Goal: Complete application form

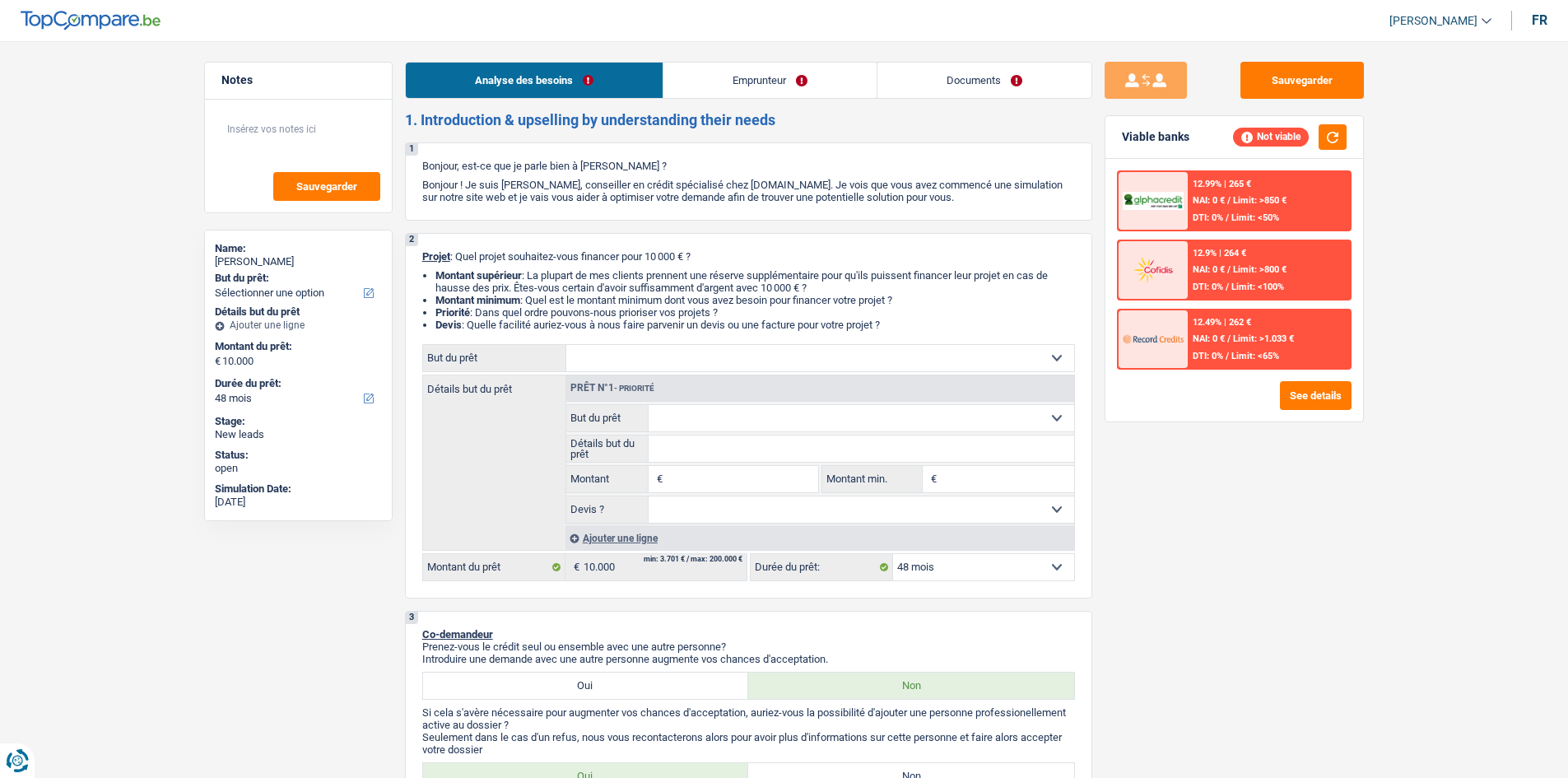
select select "48"
select select "publicEmployee"
select select "netSalary"
select select "mealVouchers"
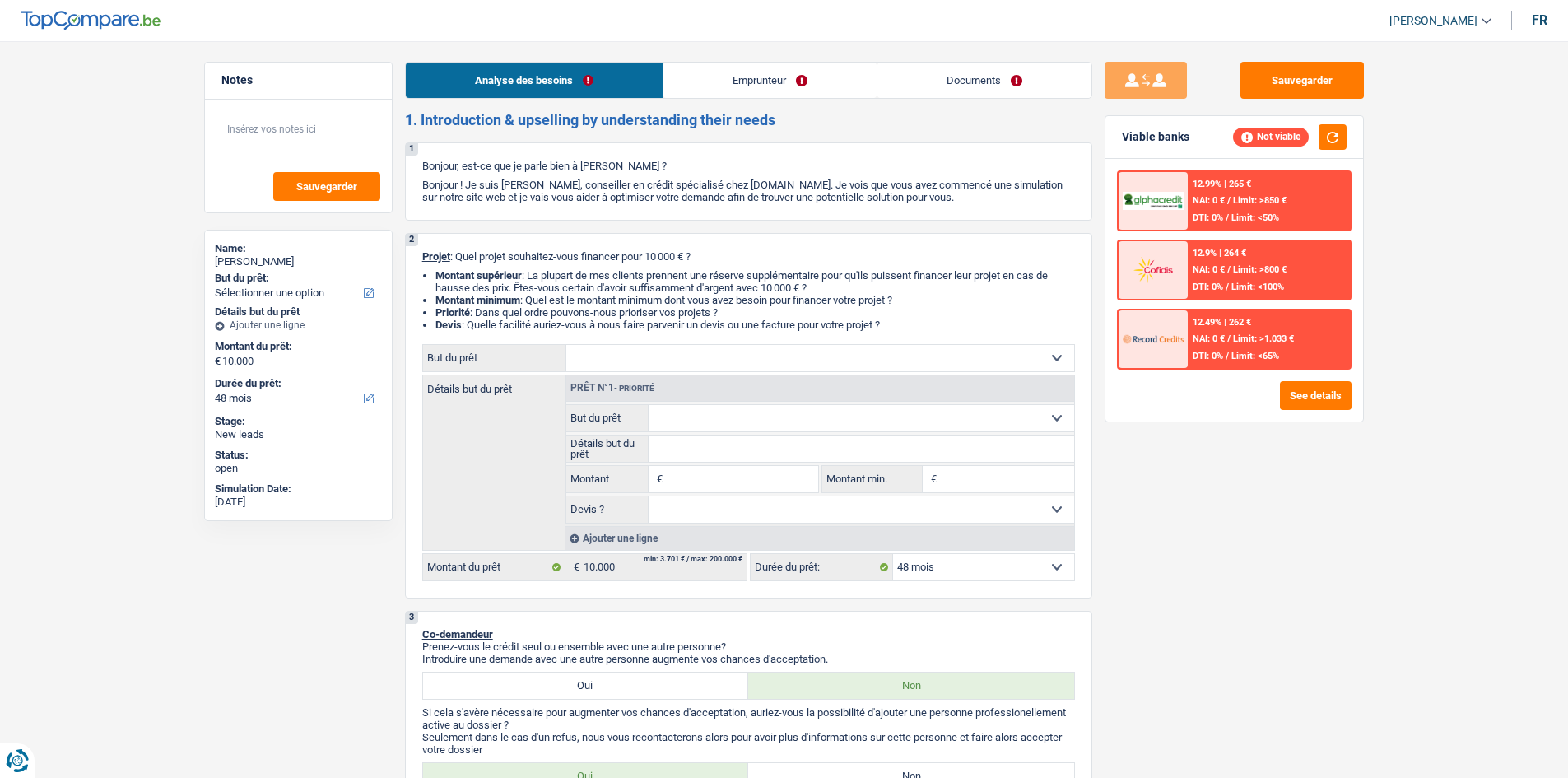
select select "48"
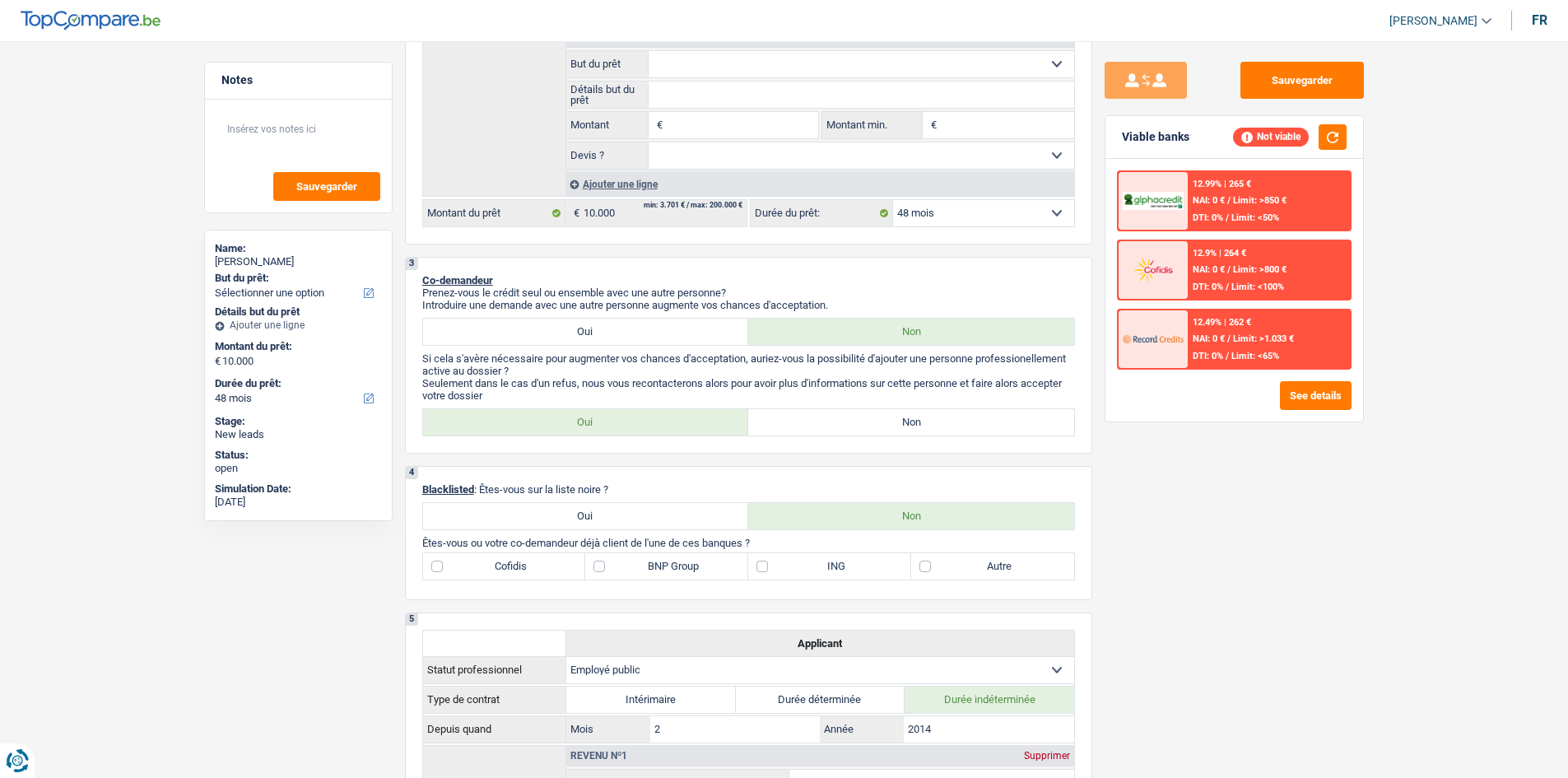
scroll to position [82, 0]
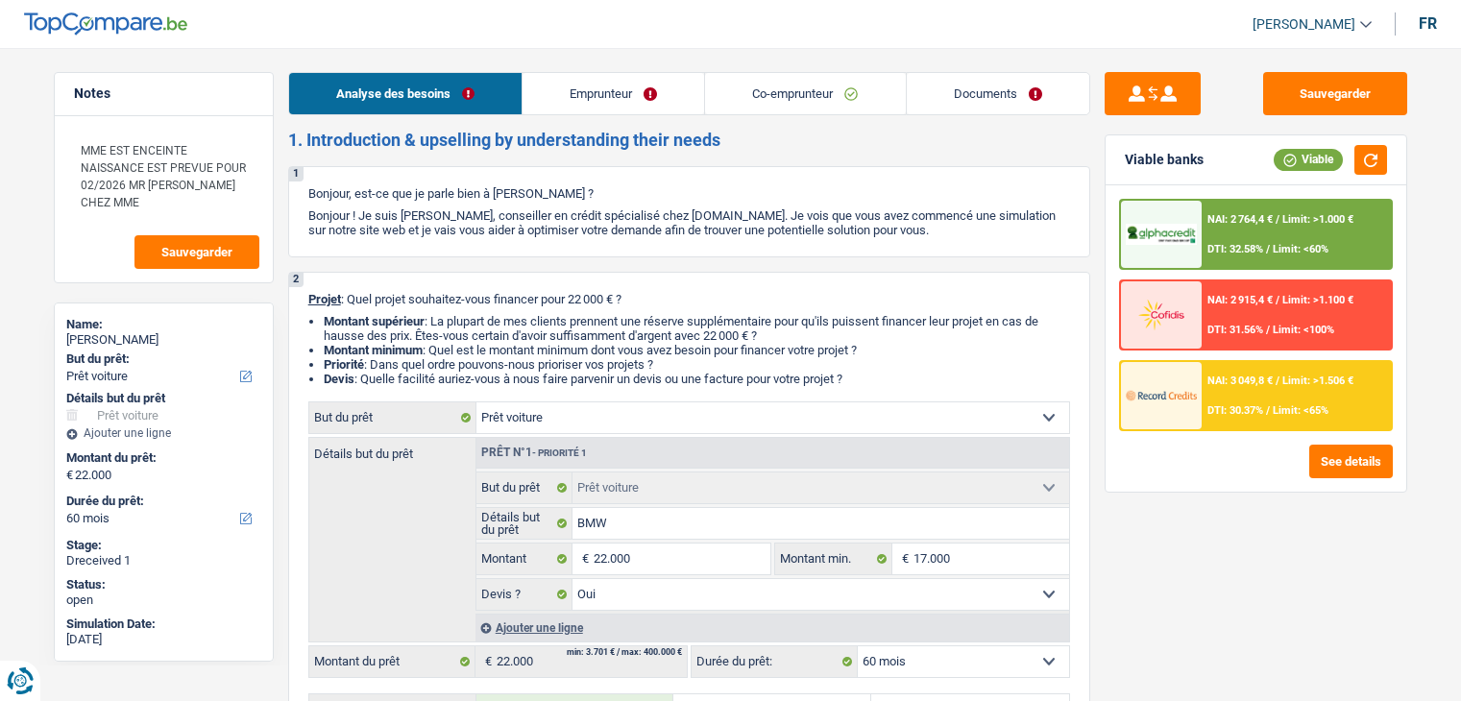
select select "car"
select select "60"
select select "car"
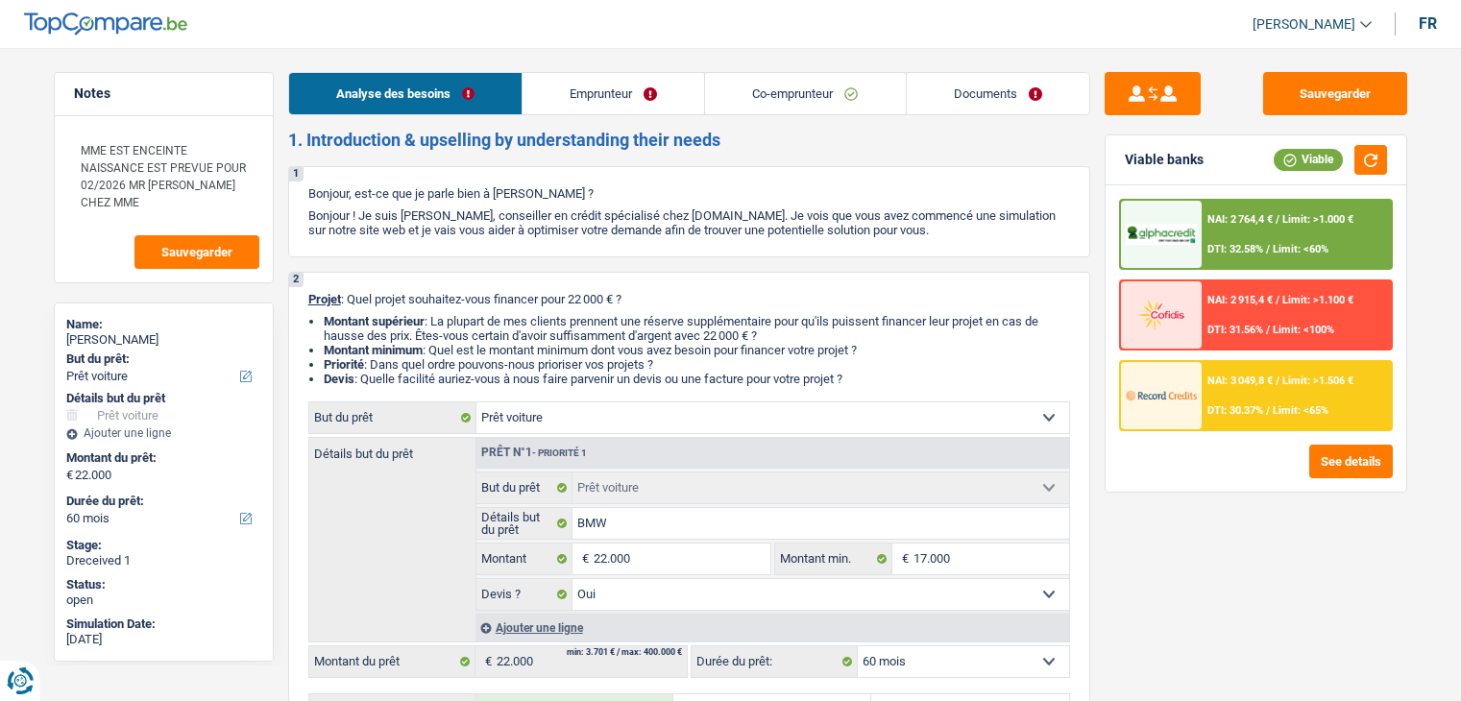
select select "yes"
select select "60"
select select "mutuality"
select select "worker"
select select "netSalary"
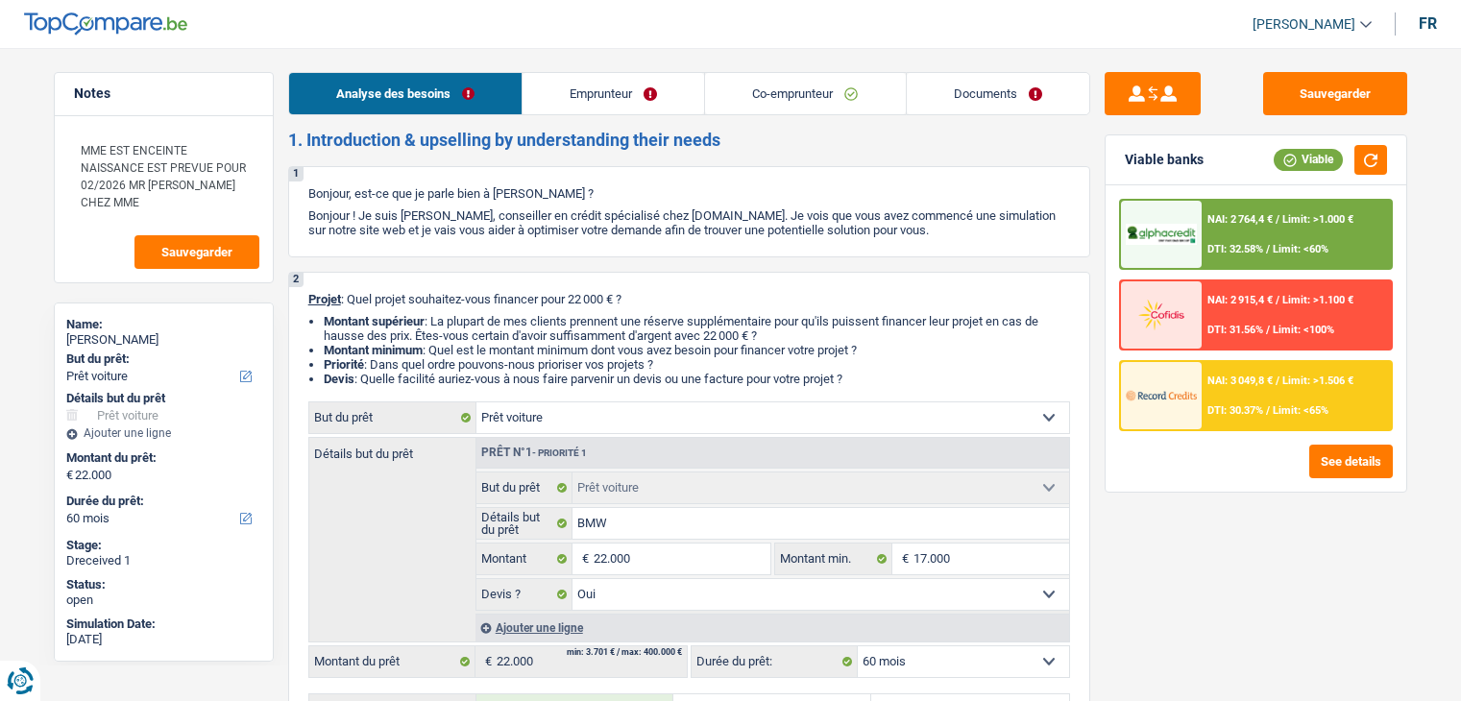
select select "mutualityIndemnity"
select select "netSalary"
select select "previousEmployerCompensation"
select select "mealVouchers"
select select "ownerWithMortgage"
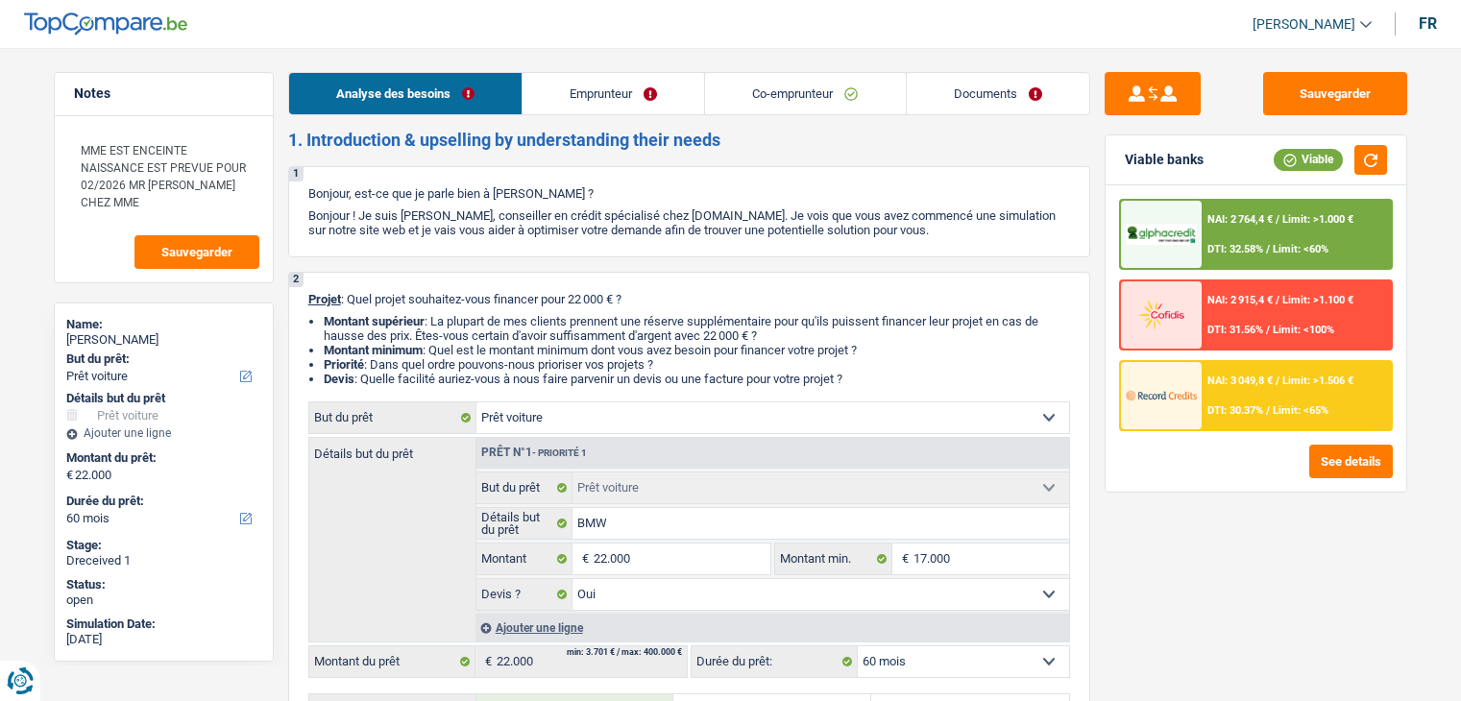
select select "mortgage"
select select "300"
select select "renovationLoan"
select select "120"
select select "car"
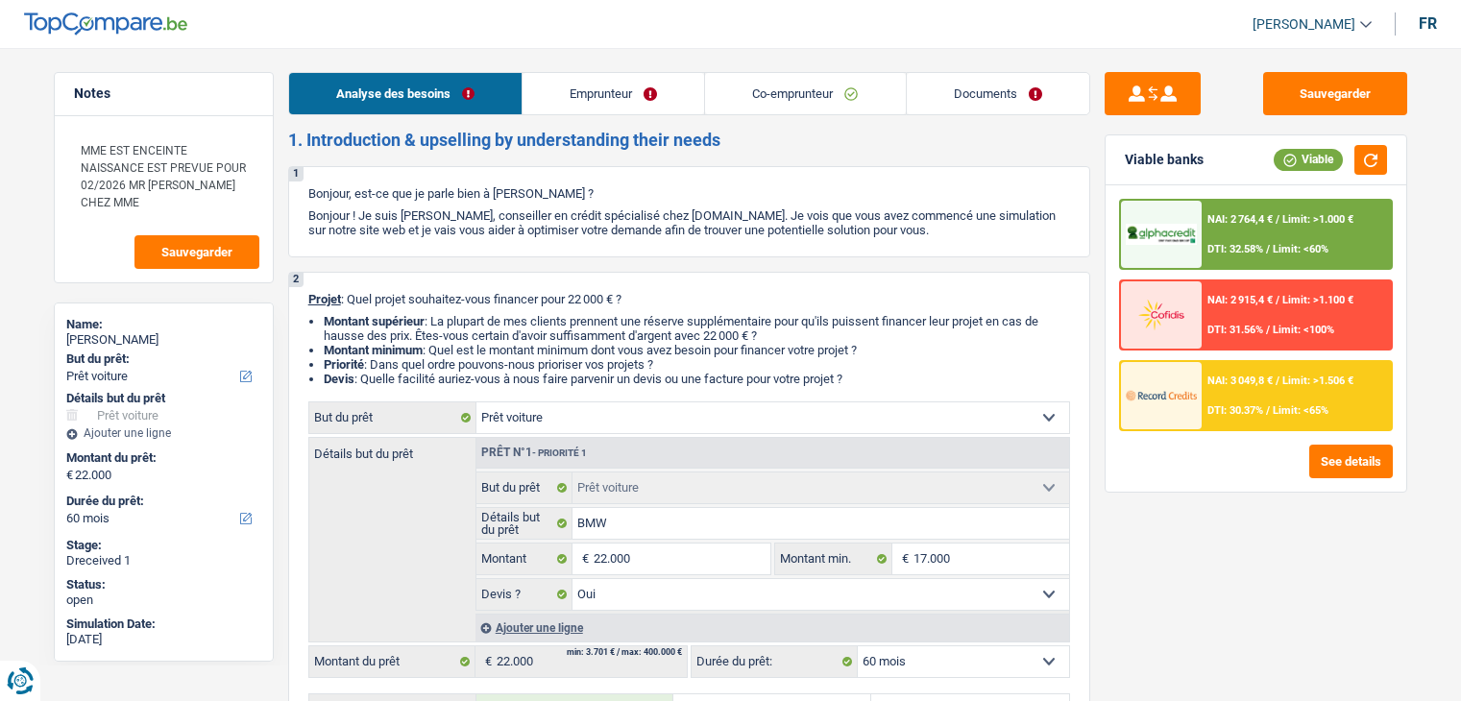
select select "car"
select select "yes"
select select "60"
click at [596, 90] on link "Emprunteur" at bounding box center [614, 93] width 182 height 41
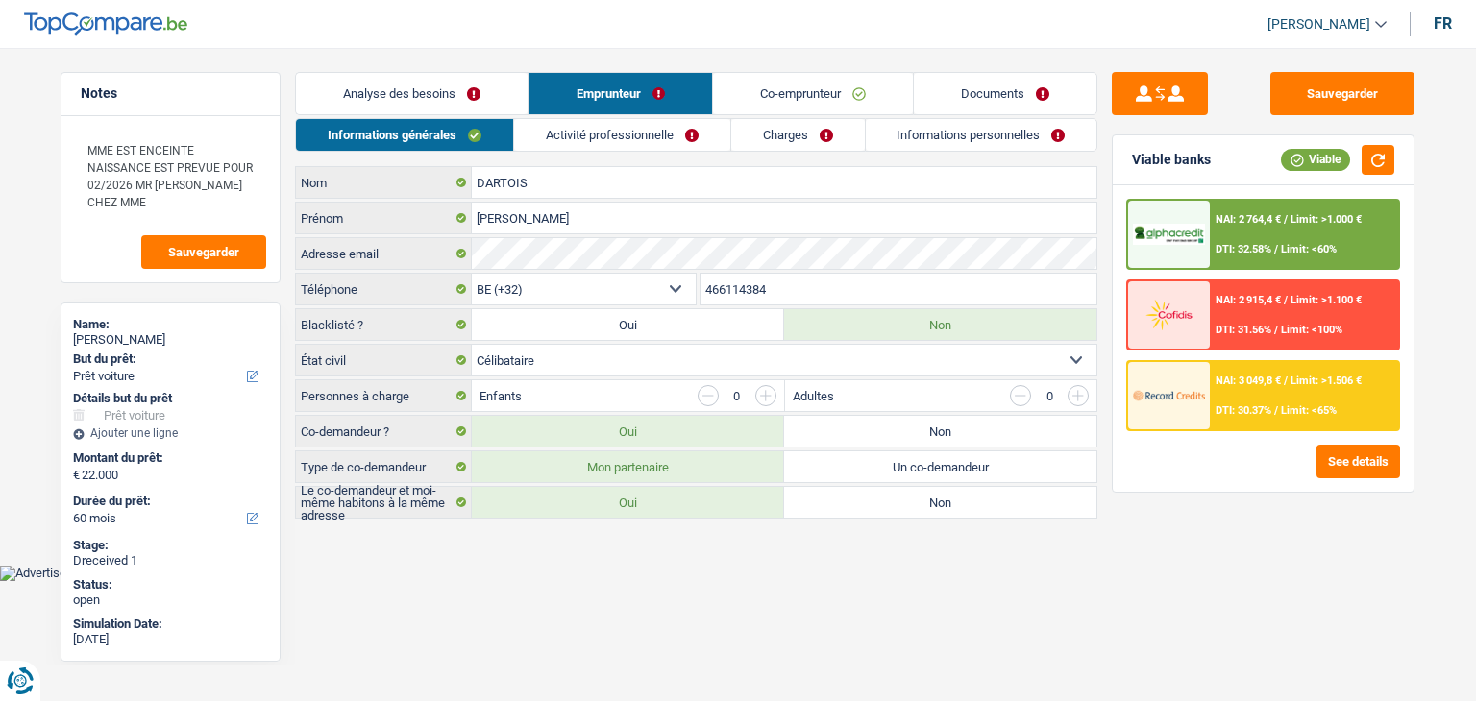
click at [984, 96] on link "Documents" at bounding box center [1005, 93] width 183 height 41
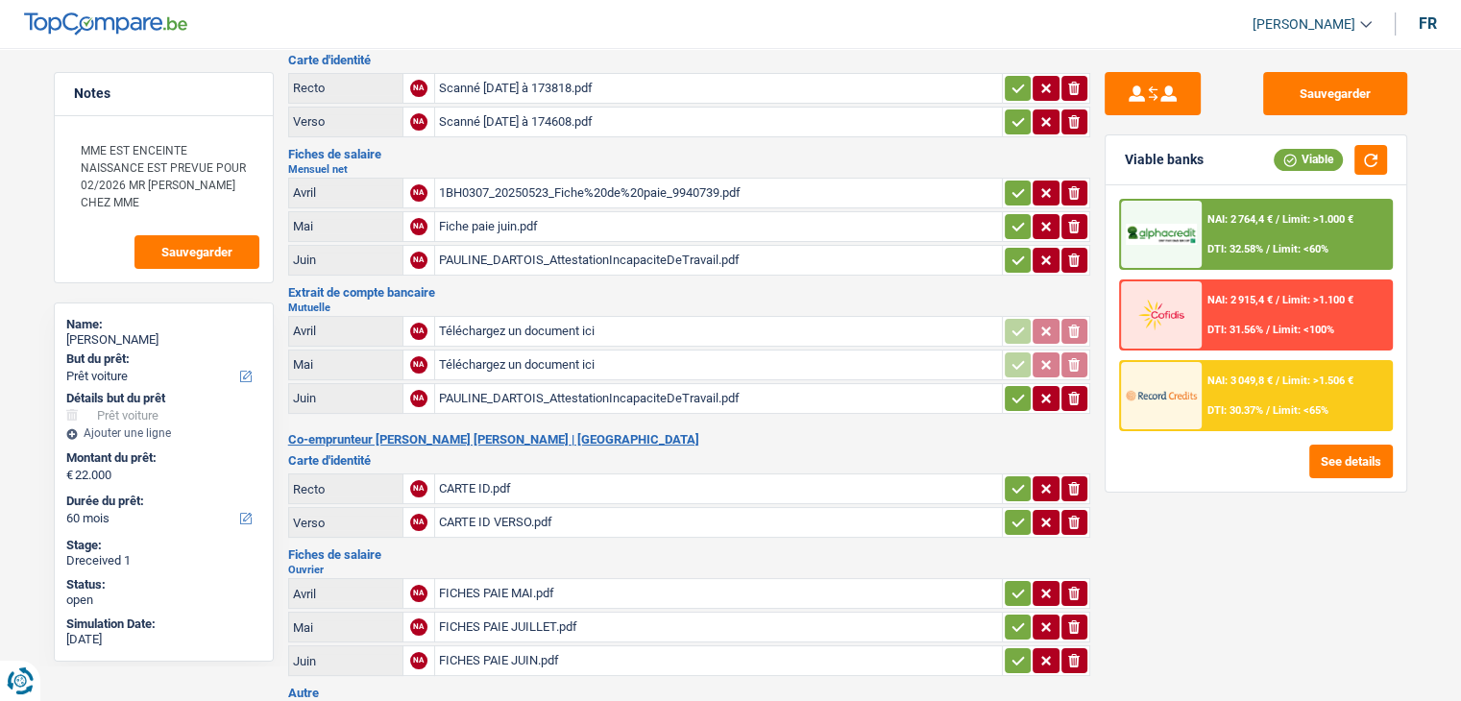
scroll to position [96, 0]
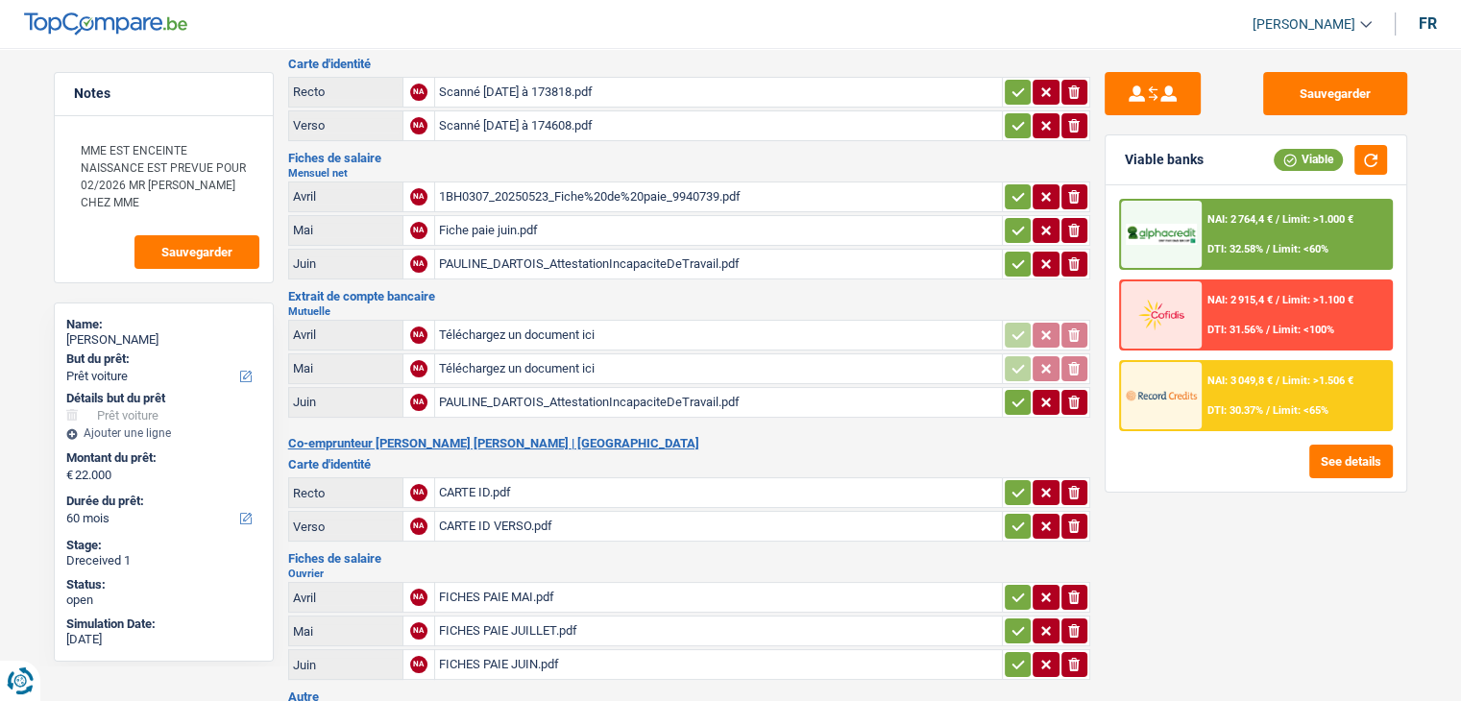
click at [546, 262] on div "PAULINE_DARTOIS_AttestationIncapaciteDeTravail.pdf" at bounding box center [718, 264] width 559 height 29
click at [595, 196] on div "1BH0307_20250523_Fiche%20de%20paie_9940739.pdf" at bounding box center [718, 197] width 559 height 29
click at [577, 90] on div "Scanné [DATE] à 173818.pdf" at bounding box center [718, 92] width 559 height 29
click at [565, 117] on div "Scanné [DATE] à 174608.pdf" at bounding box center [718, 125] width 559 height 29
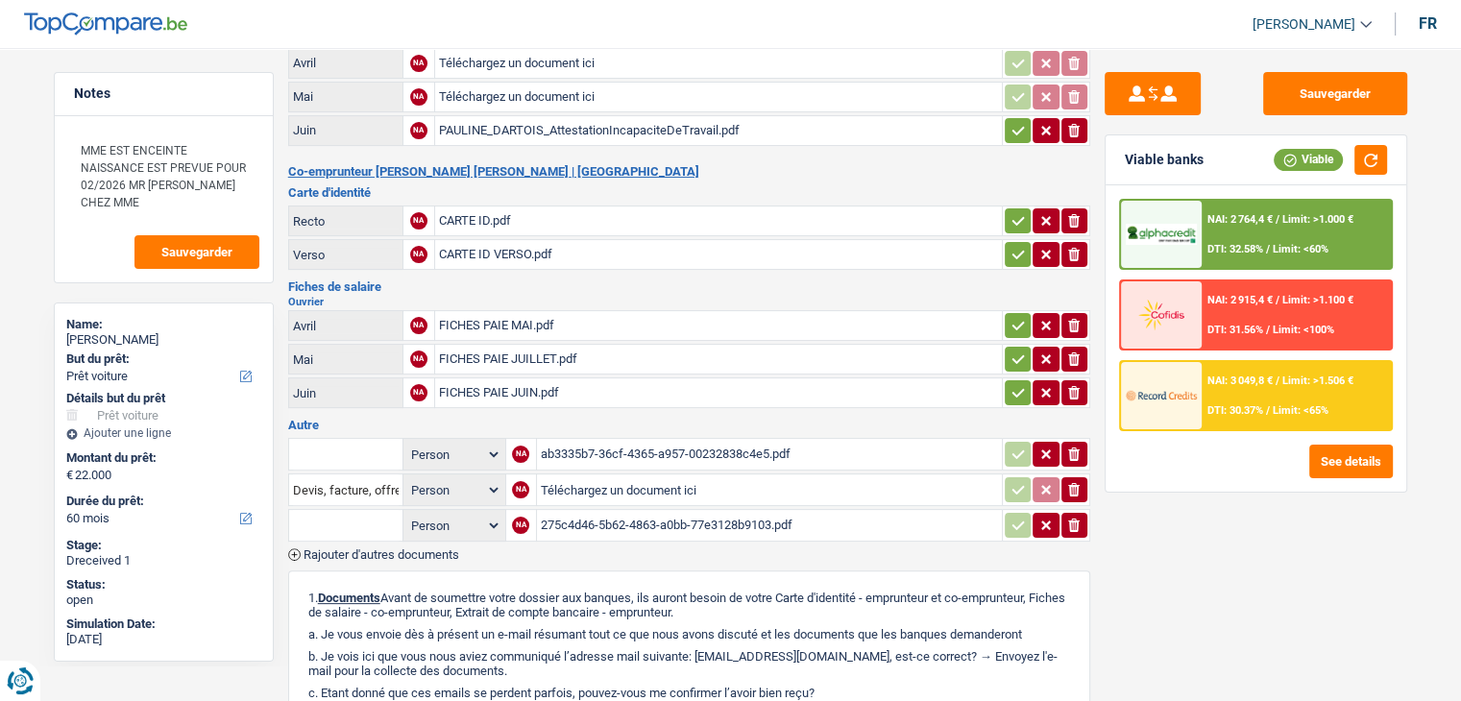
scroll to position [384, 0]
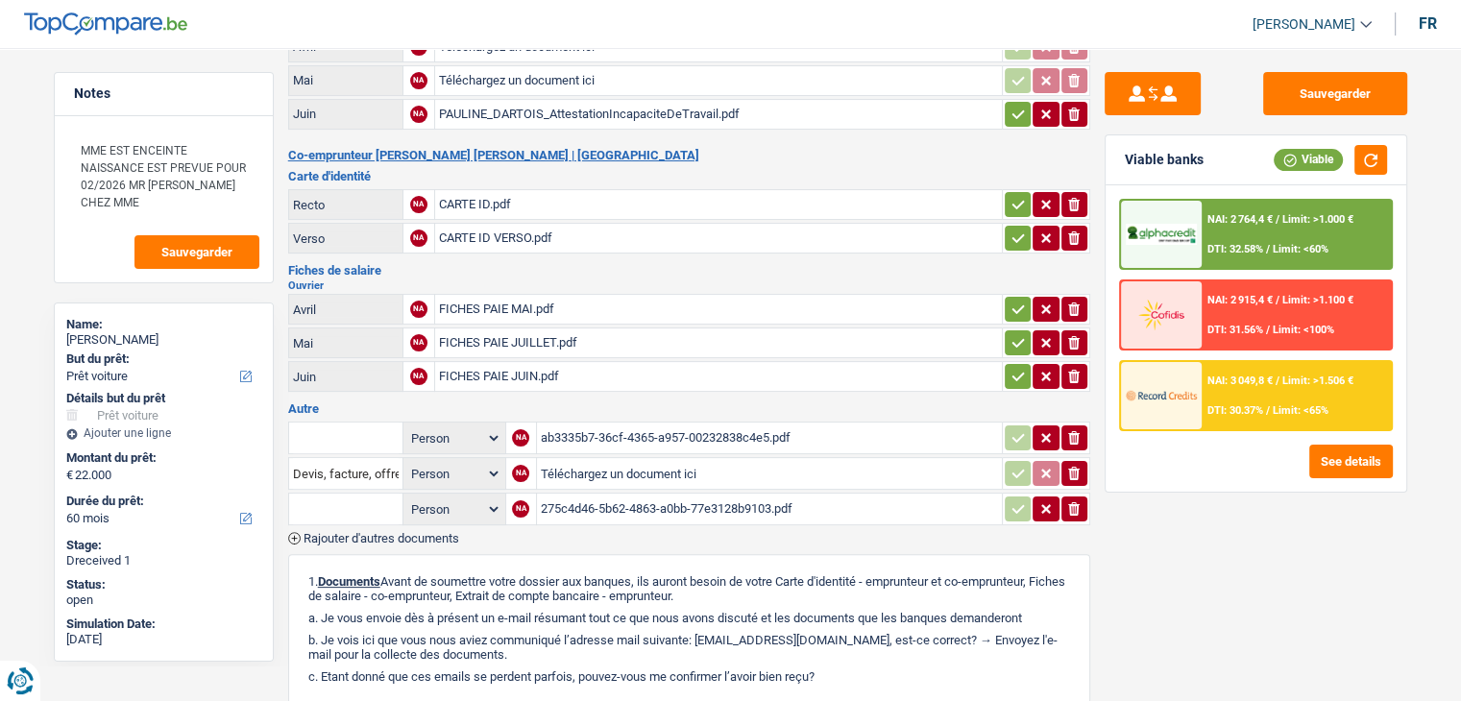
click at [529, 195] on div "CARTE ID.pdf" at bounding box center [718, 204] width 559 height 29
click at [514, 362] on div "FICHES PAIE JUIN.pdf" at bounding box center [718, 376] width 559 height 29
click at [531, 333] on div "FICHES PAIE JUILLET.pdf" at bounding box center [718, 343] width 559 height 29
click at [521, 362] on div "FICHES PAIE JUIN.pdf" at bounding box center [718, 376] width 559 height 29
click at [504, 303] on div "FICHES PAIE MAI.pdf" at bounding box center [718, 309] width 559 height 29
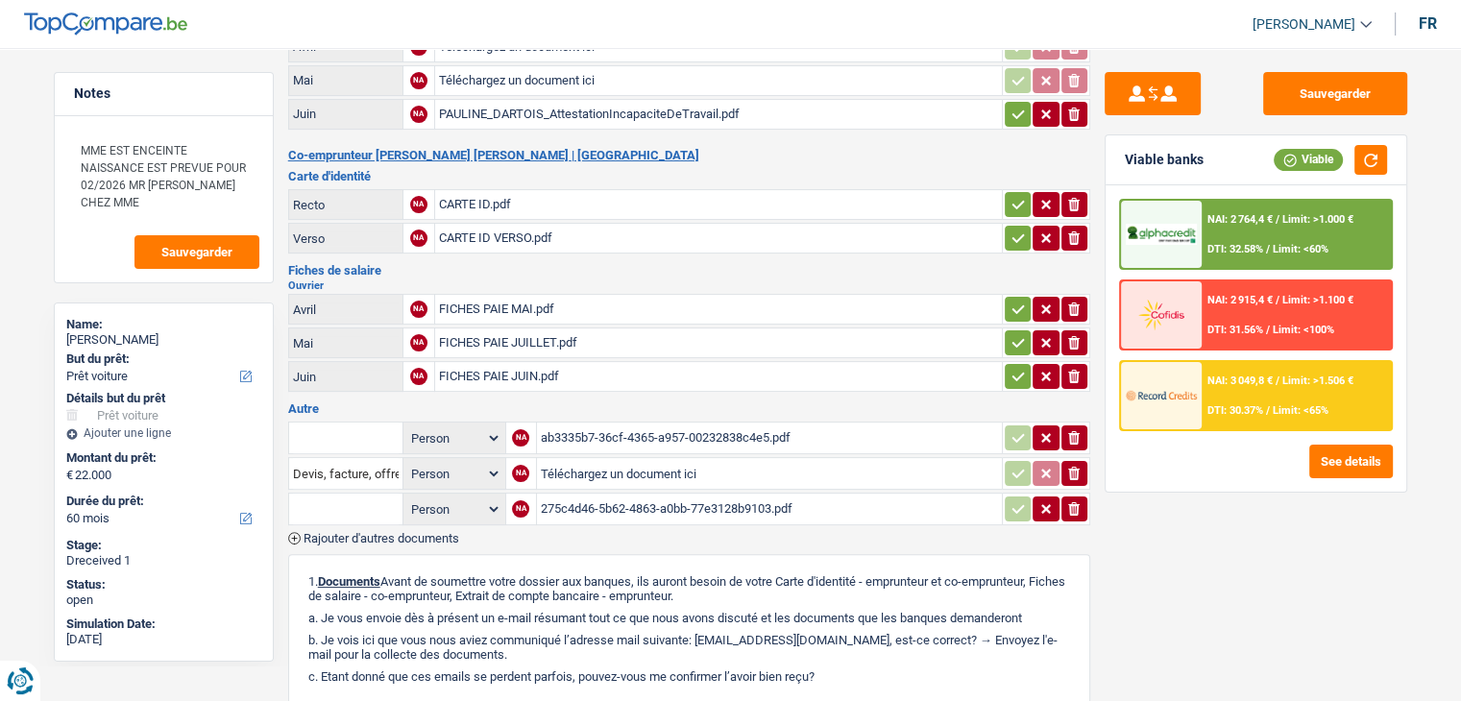
click at [488, 295] on div "FICHES PAIE MAI.pdf" at bounding box center [718, 309] width 559 height 29
